Goal: Transaction & Acquisition: Purchase product/service

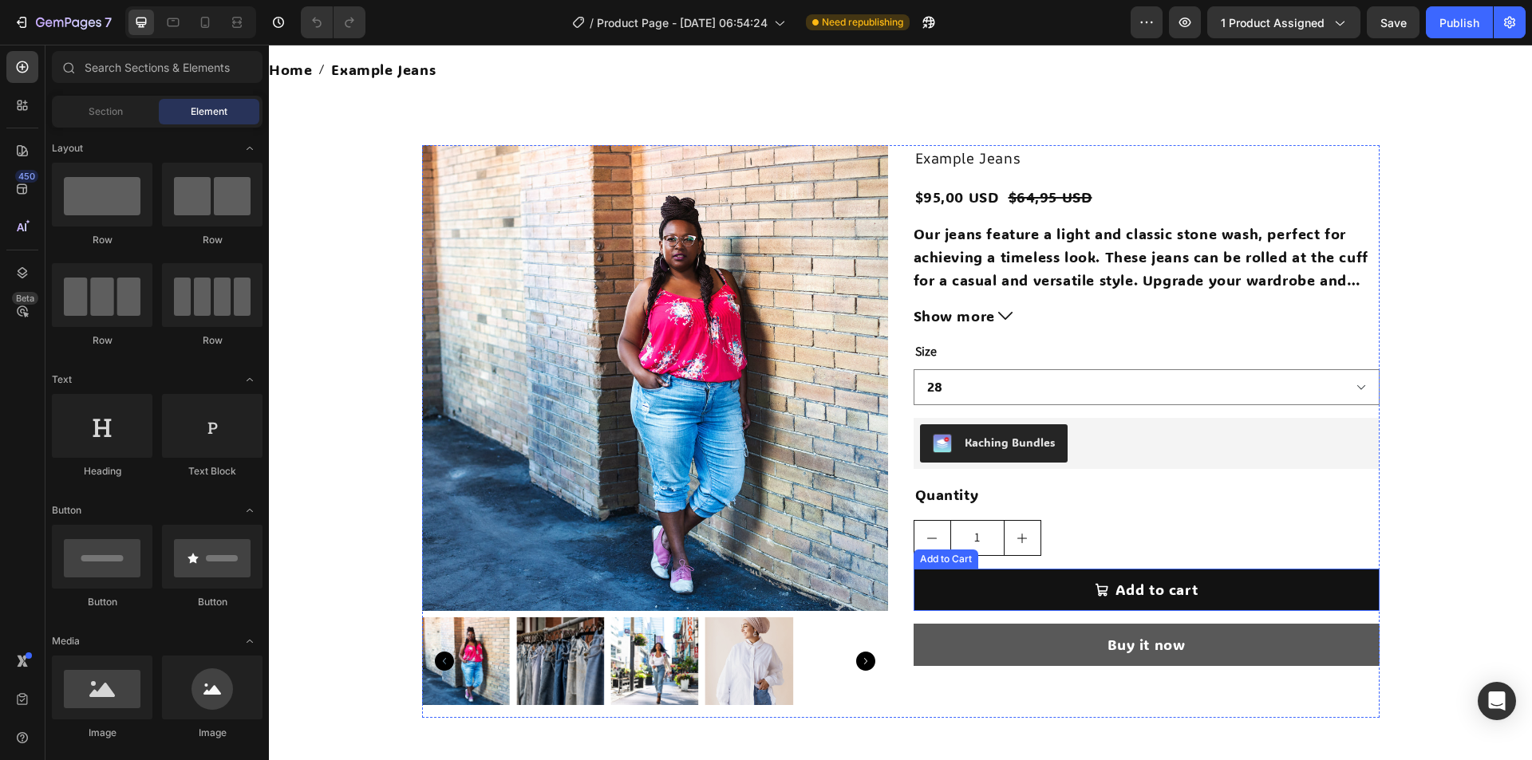
scroll to position [80, 0]
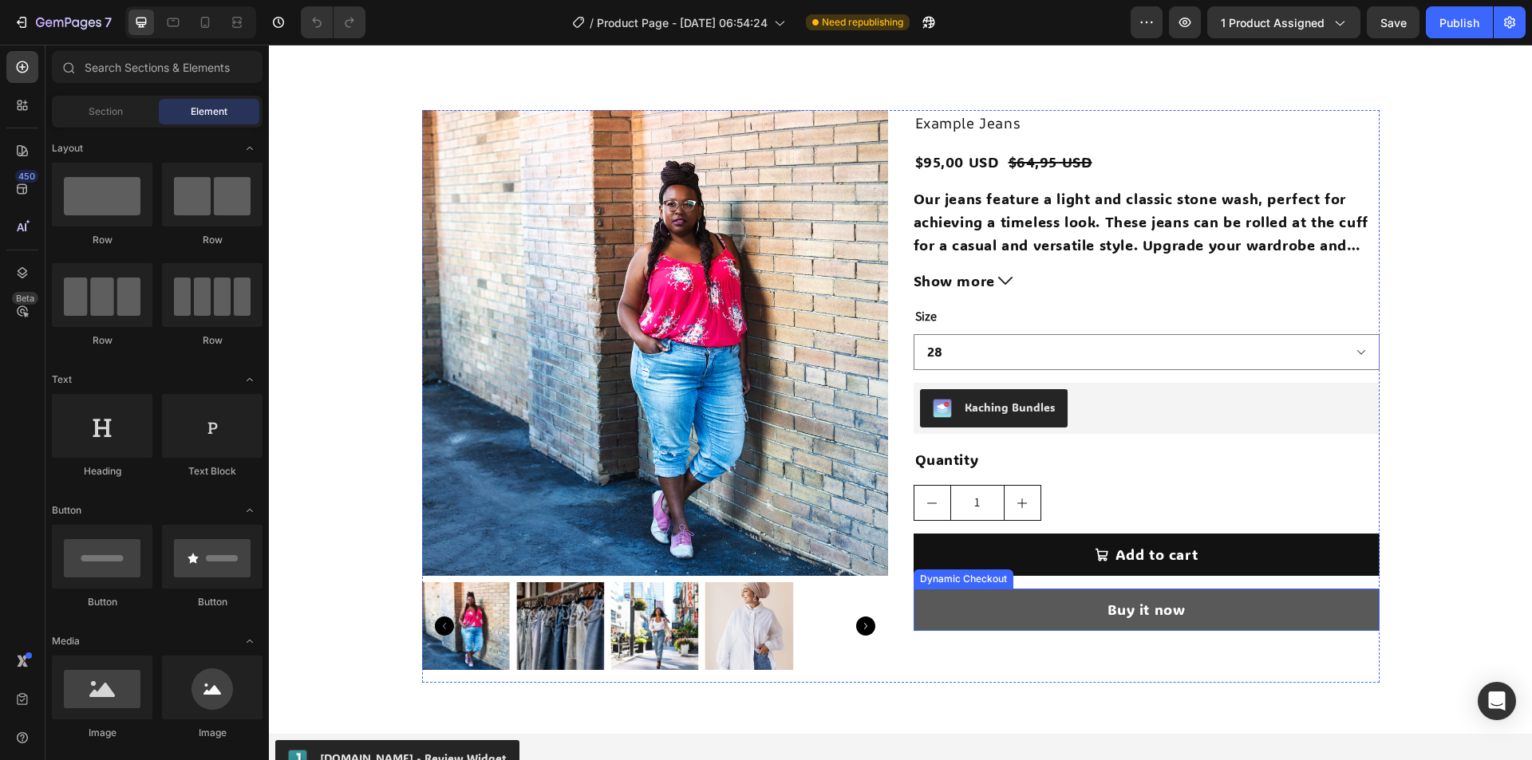
click at [944, 606] on button "Buy it now" at bounding box center [1147, 610] width 466 height 42
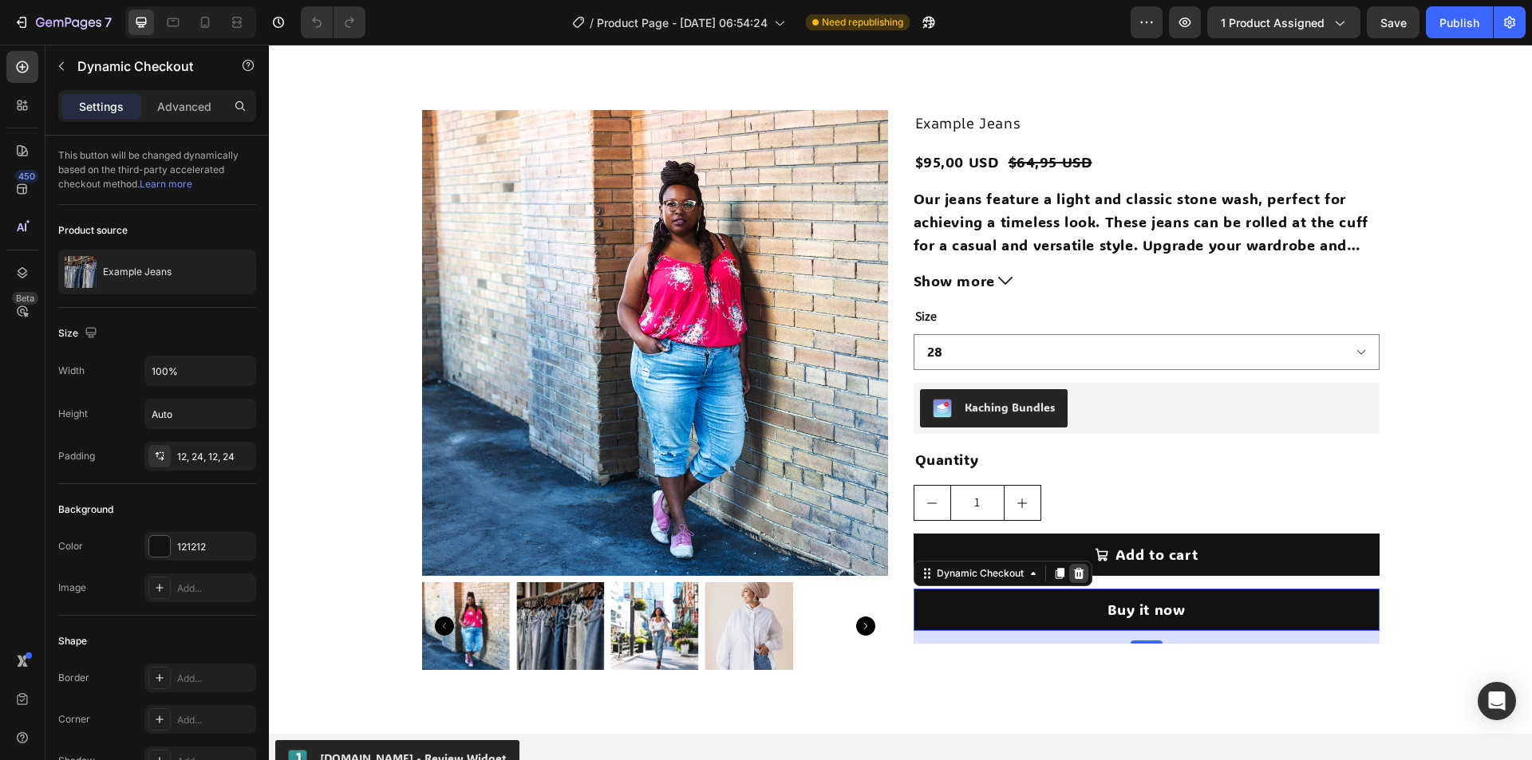
click at [1073, 579] on icon at bounding box center [1078, 573] width 10 height 11
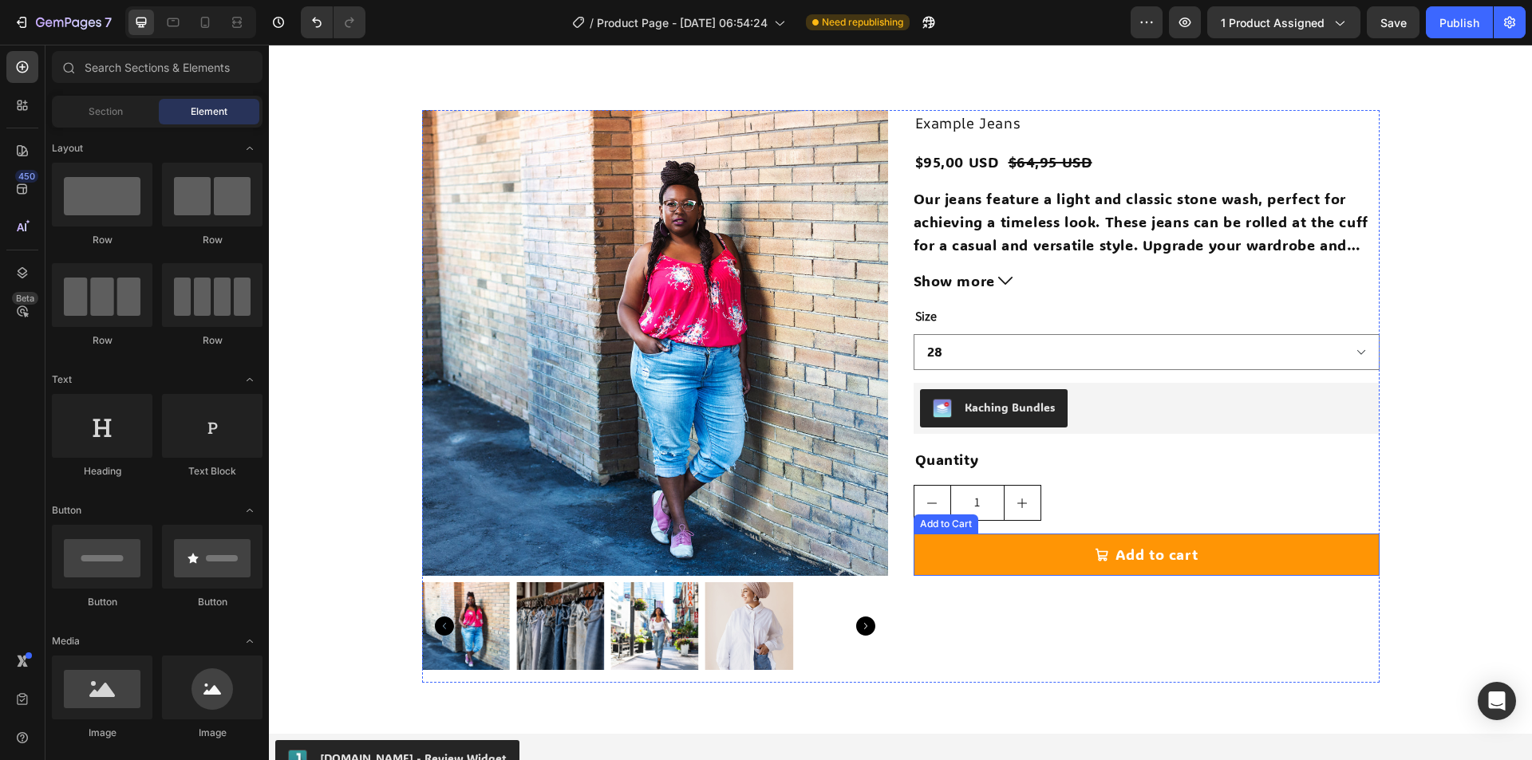
click at [1009, 562] on button "Add to cart" at bounding box center [1147, 555] width 466 height 42
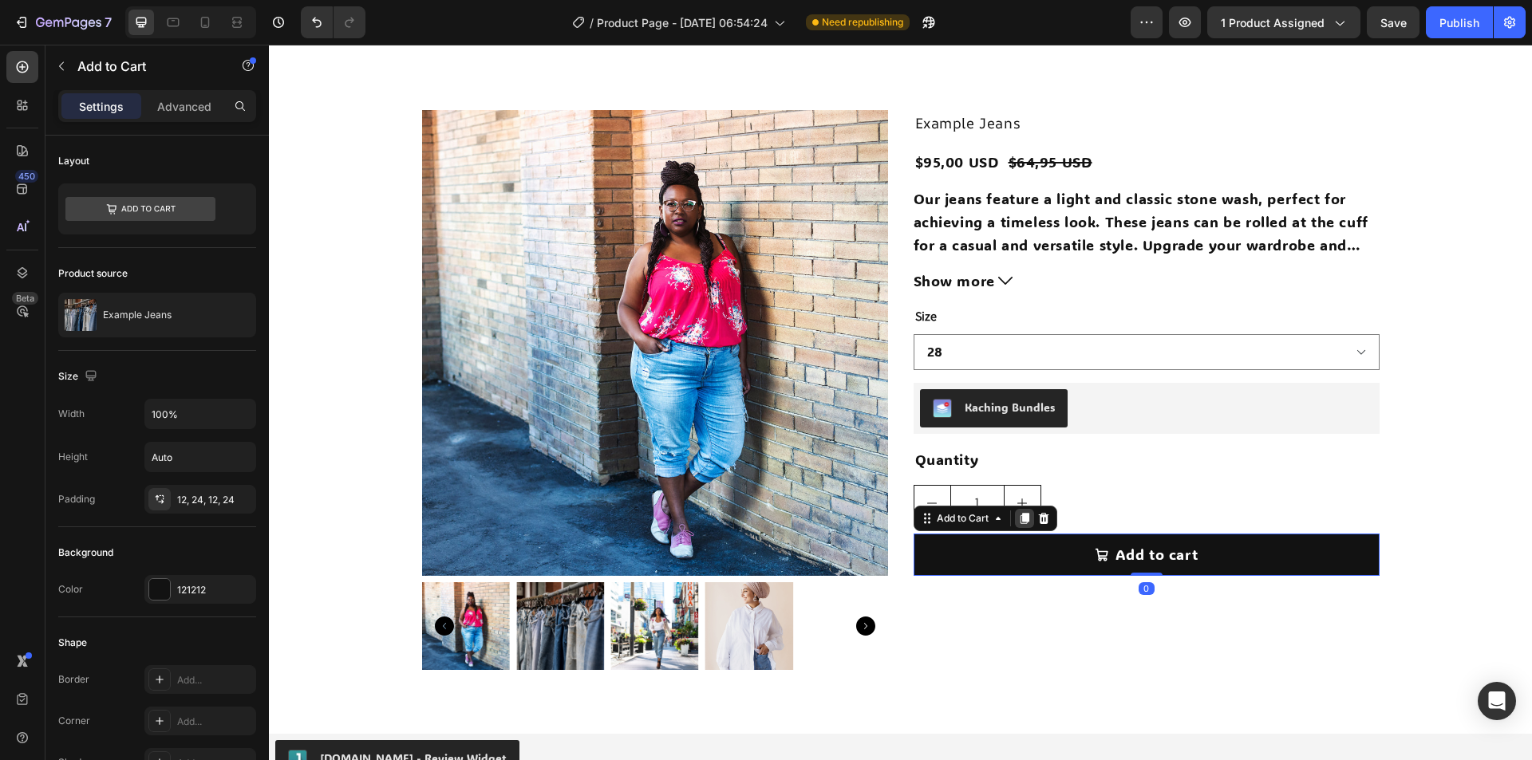
click at [1015, 515] on div at bounding box center [1024, 518] width 19 height 19
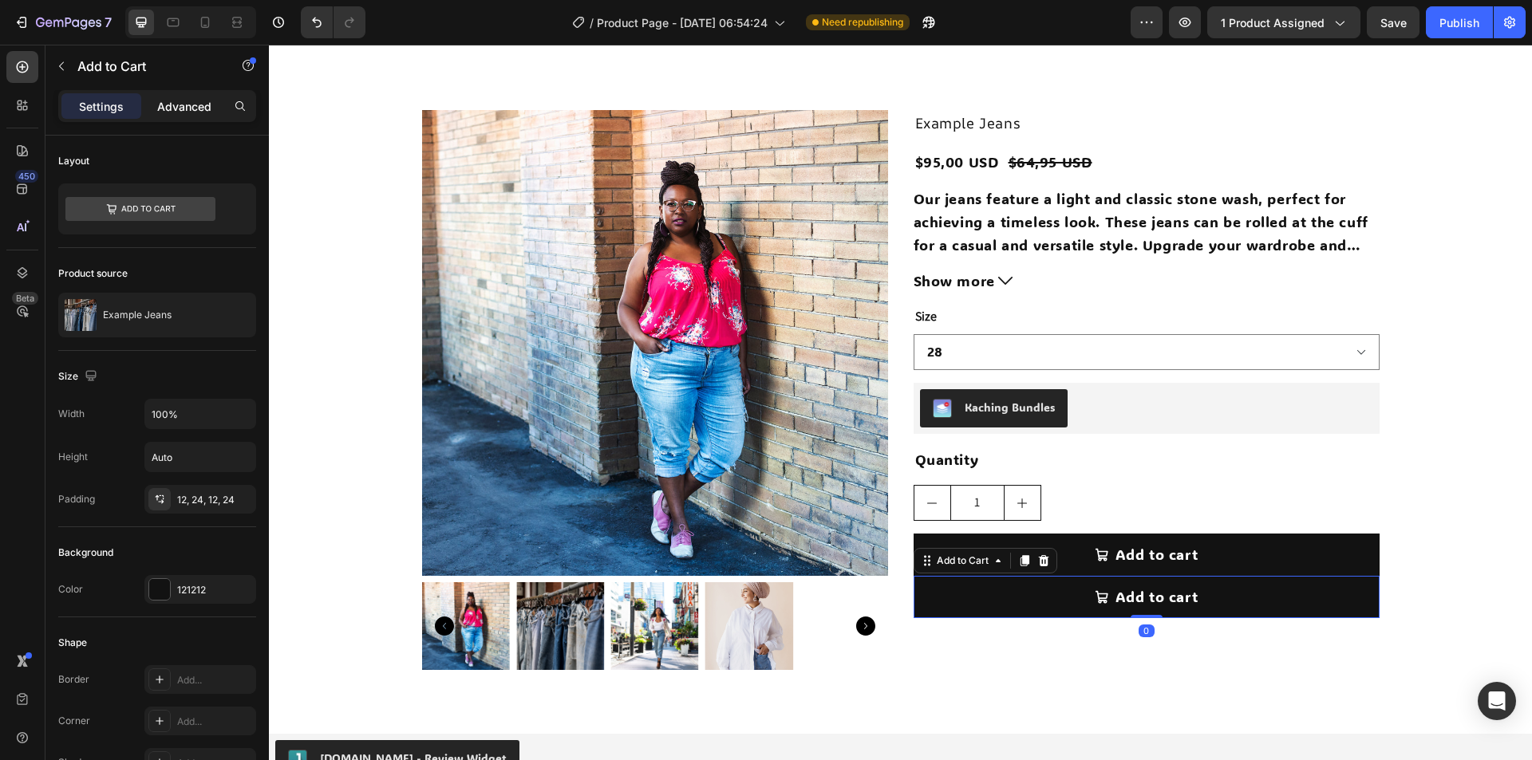
click at [170, 103] on p "Advanced" at bounding box center [184, 106] width 54 height 17
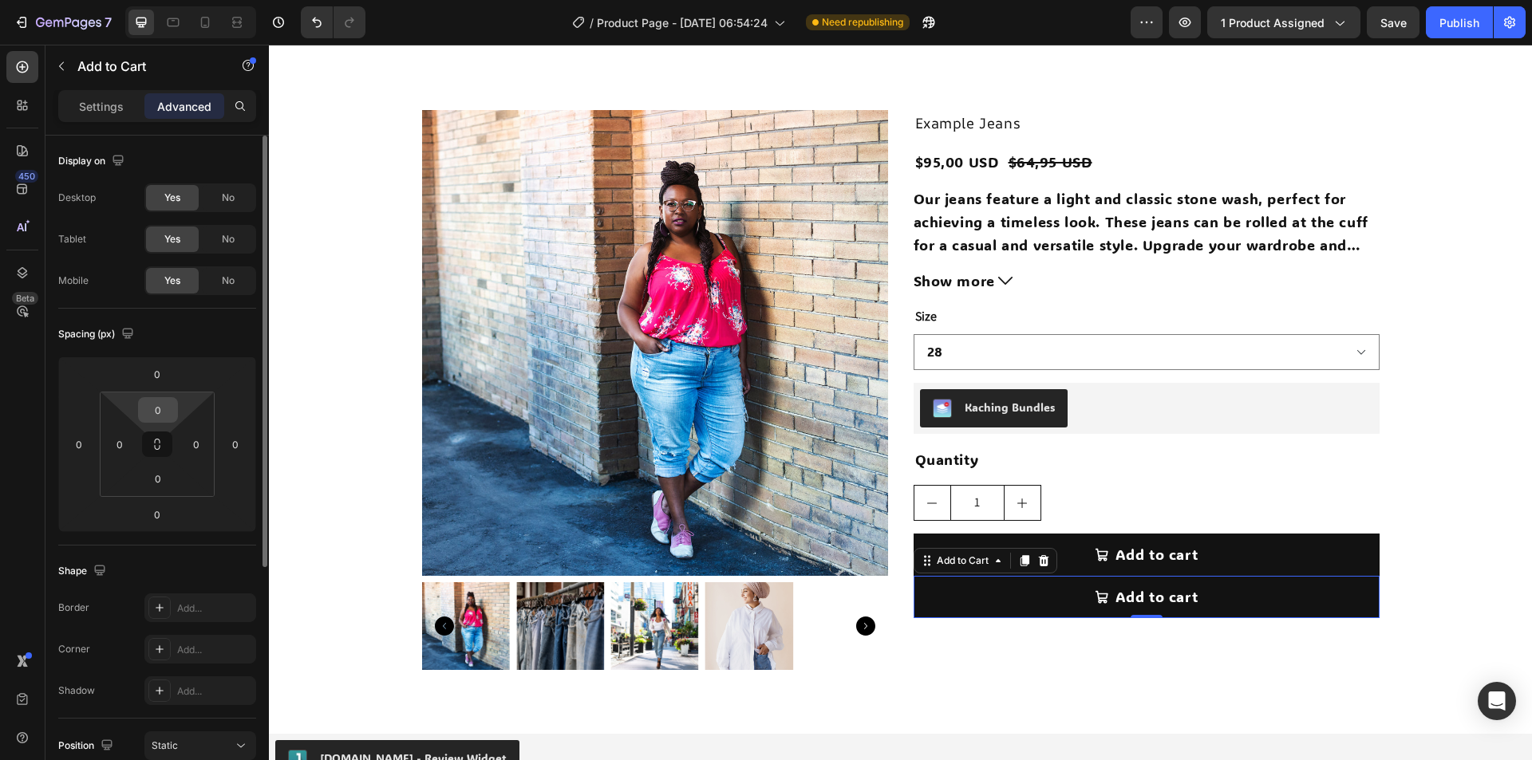
click at [162, 412] on input "0" at bounding box center [158, 410] width 32 height 24
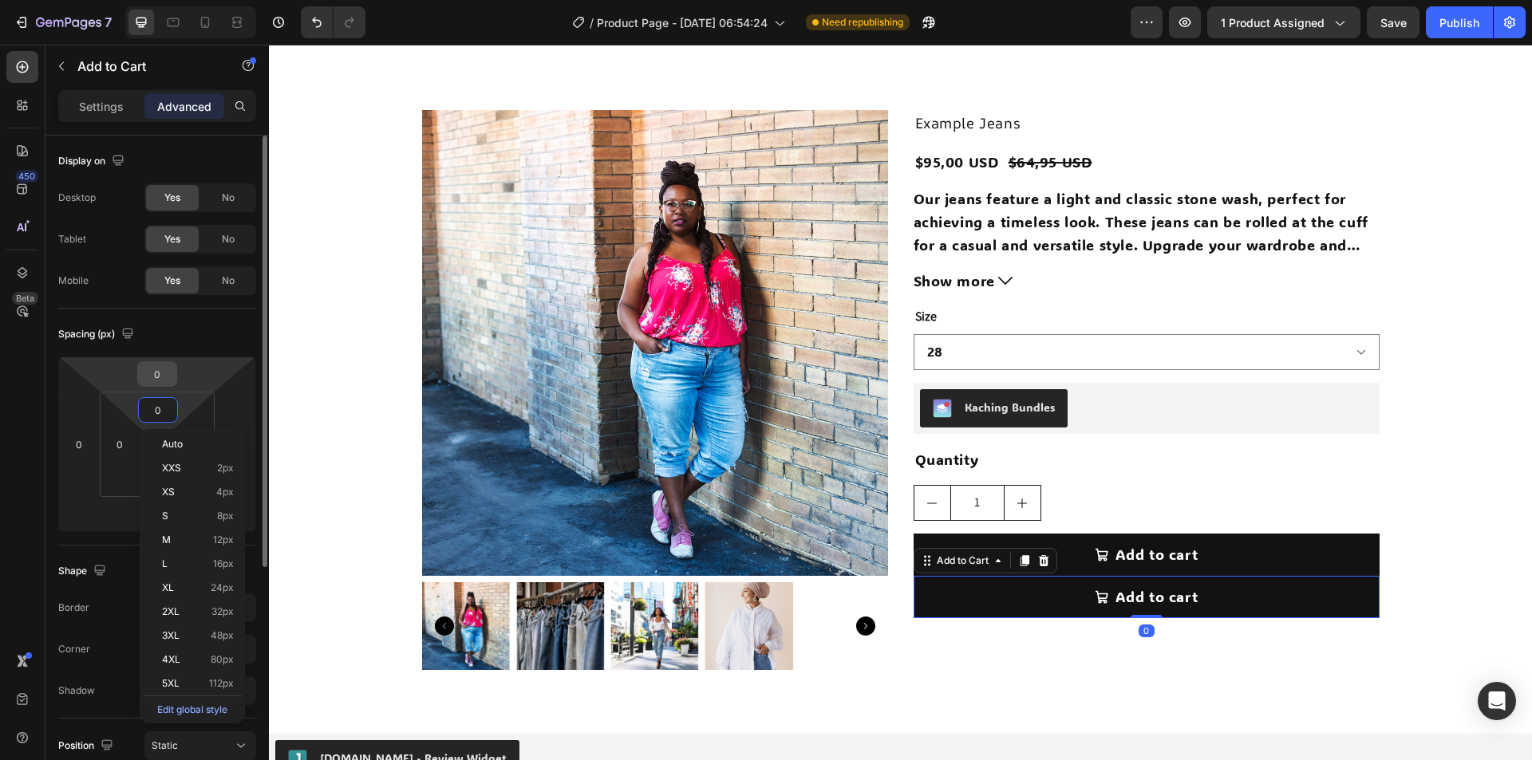
click at [163, 382] on input "0" at bounding box center [157, 374] width 32 height 24
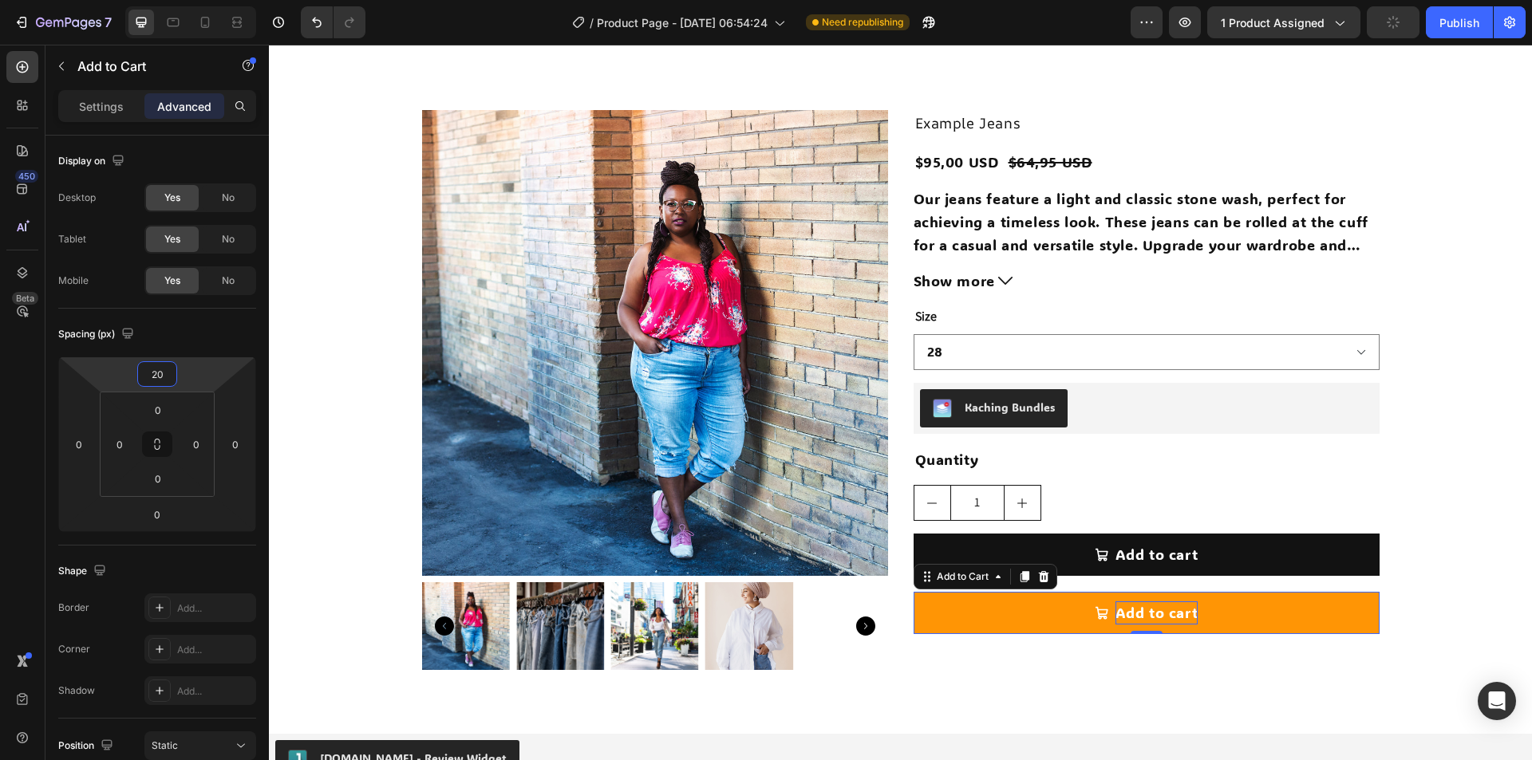
type input "20"
click at [1128, 605] on div "Add to cart" at bounding box center [1157, 613] width 83 height 23
drag, startPoint x: 1112, startPoint y: 614, endPoint x: 1202, endPoint y: 614, distance: 89.4
click at [1202, 614] on button "Add to cart" at bounding box center [1147, 613] width 466 height 42
click at [914, 592] on button "Buy" at bounding box center [1147, 613] width 466 height 42
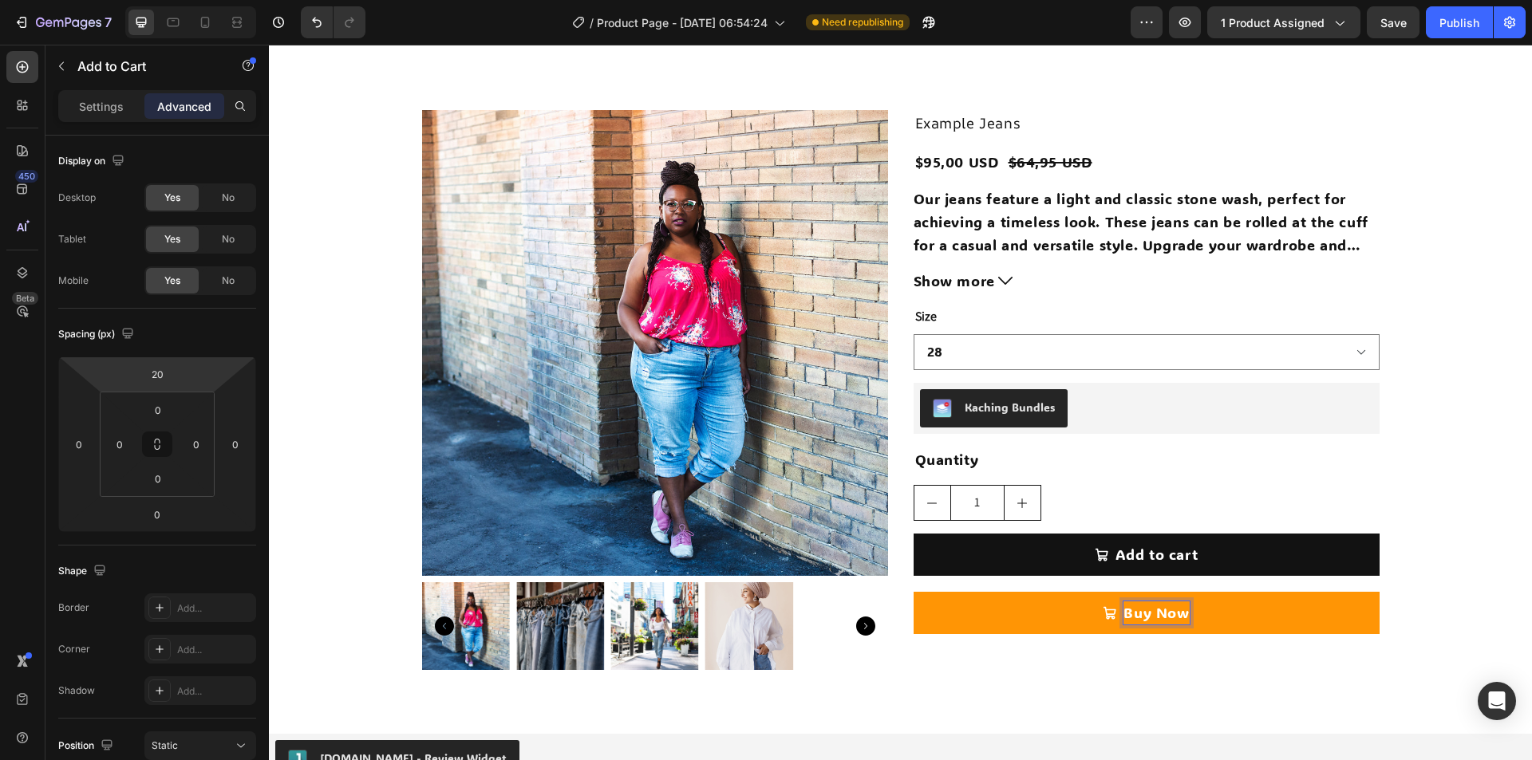
click at [1202, 614] on button "Buy Now" at bounding box center [1147, 613] width 466 height 42
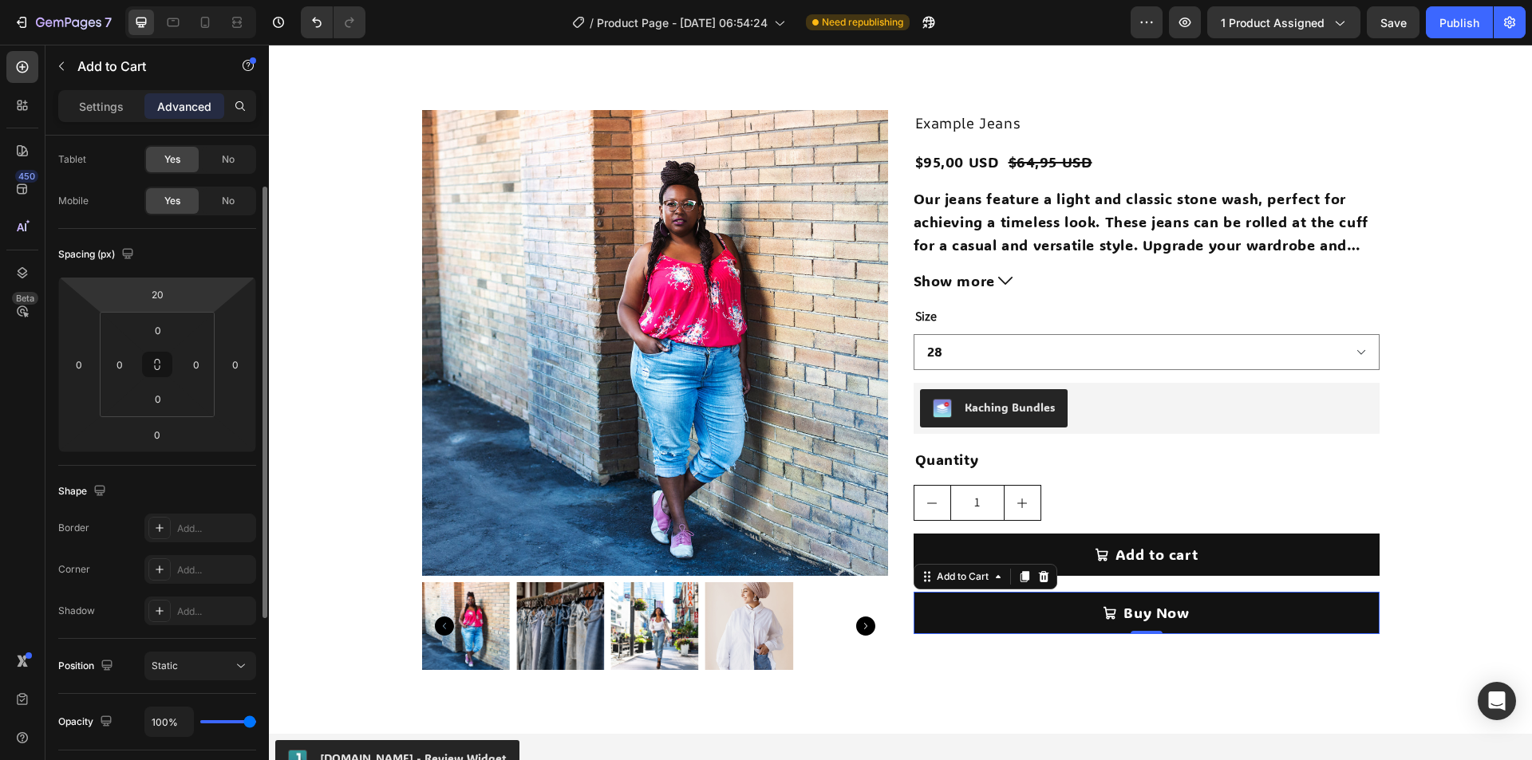
click at [99, 109] on p "Settings" at bounding box center [101, 106] width 45 height 17
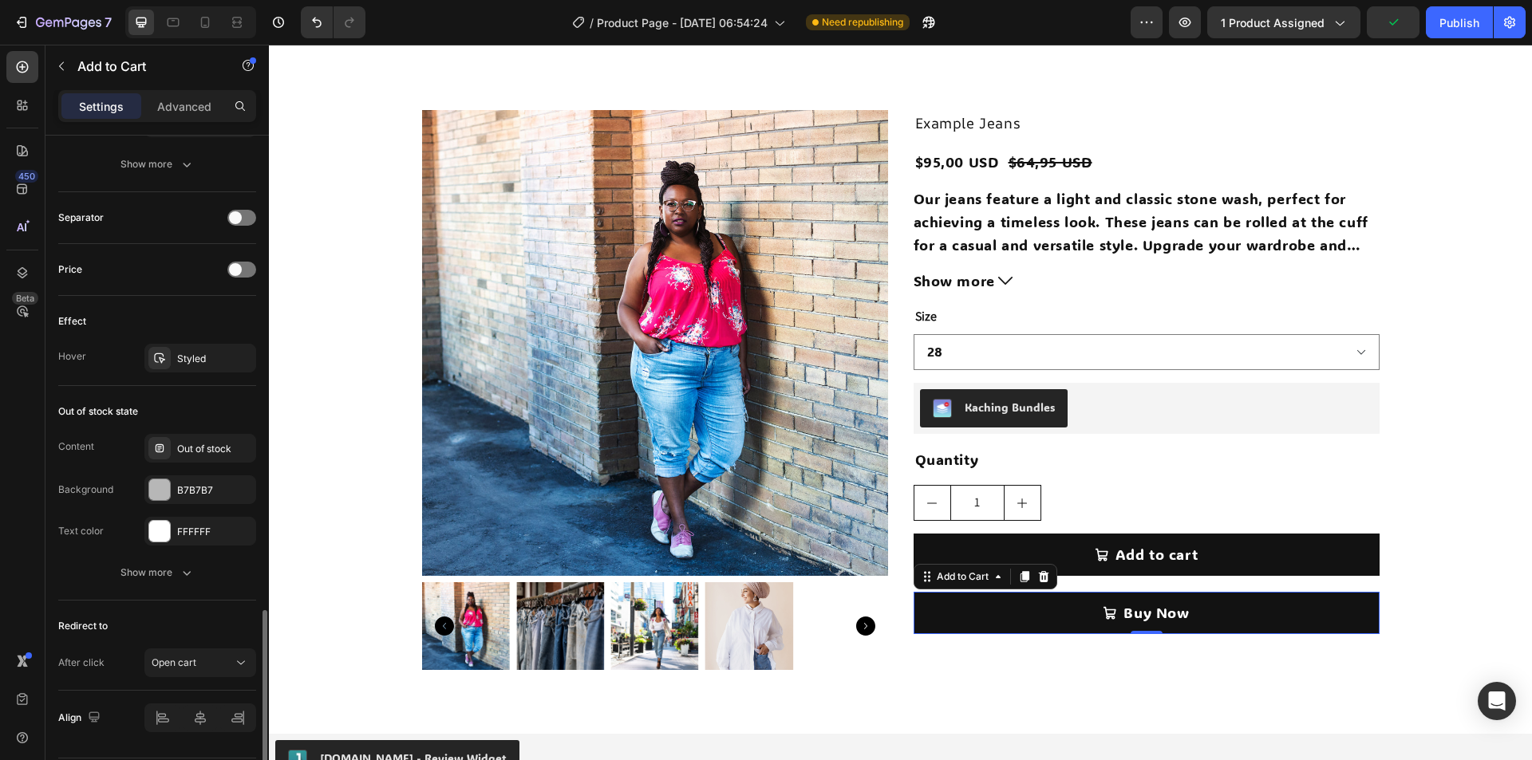
scroll to position [1166, 0]
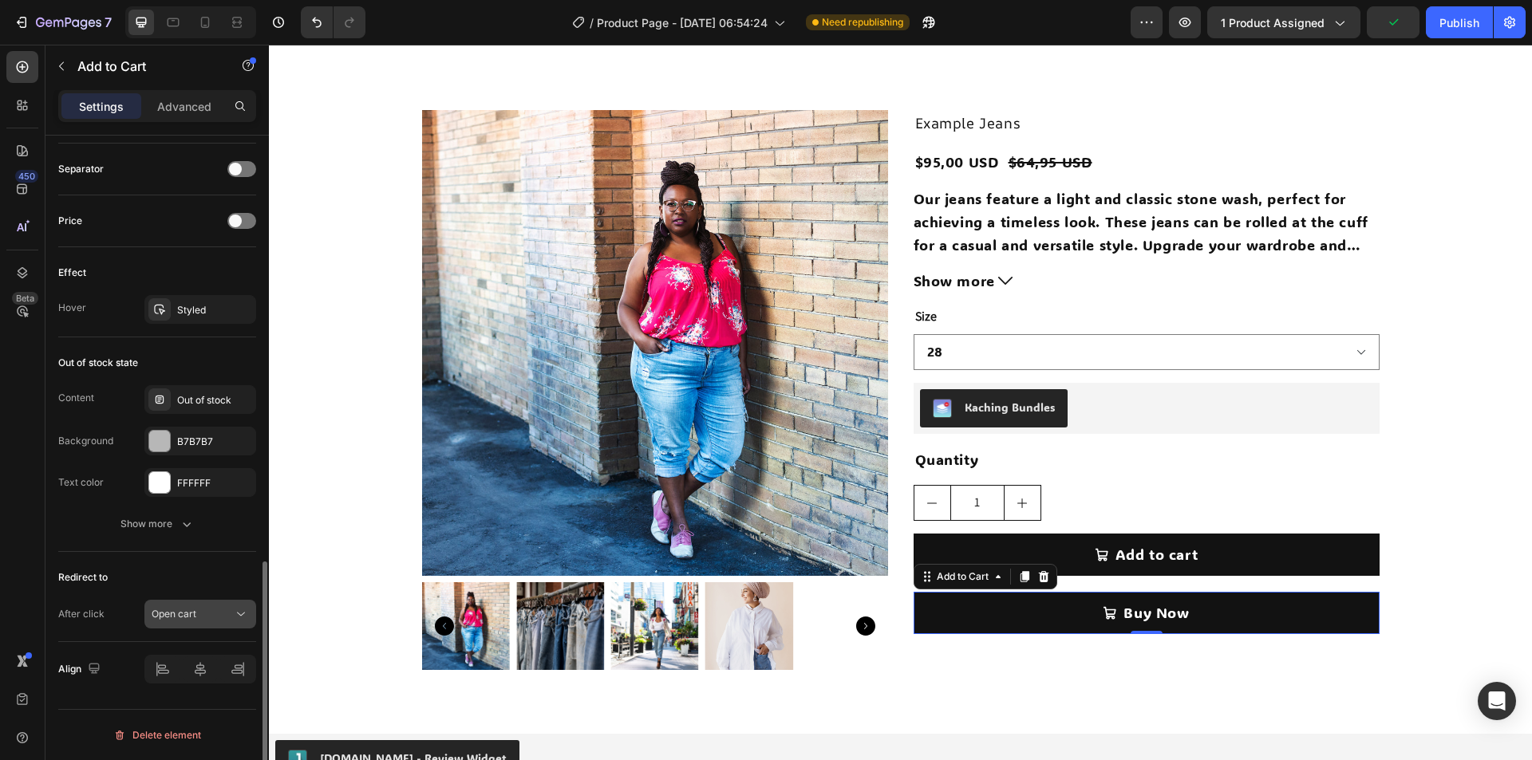
click at [189, 621] on span "Open cart" at bounding box center [174, 614] width 45 height 14
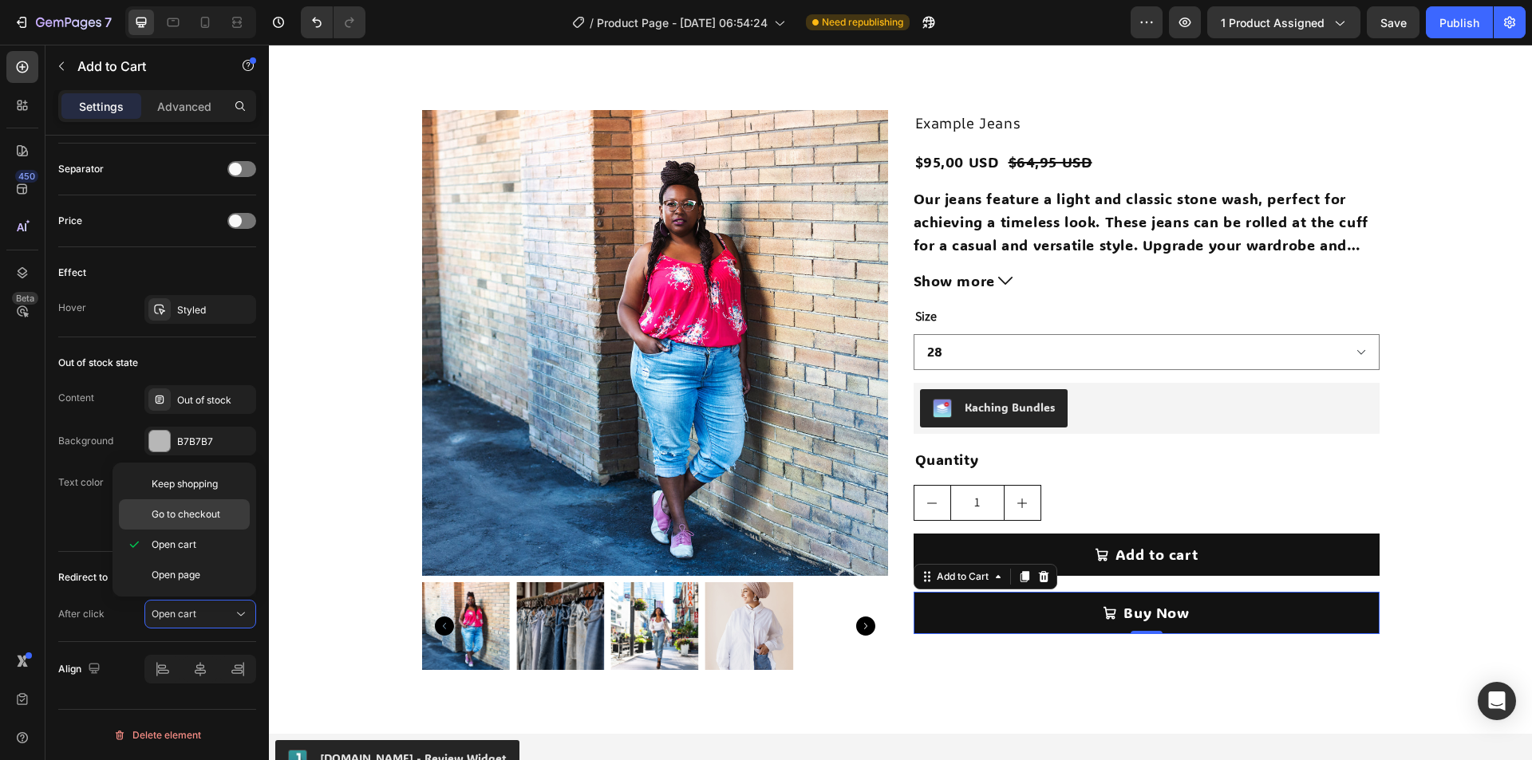
click at [192, 517] on span "Go to checkout" at bounding box center [186, 515] width 69 height 14
